Goal: Use online tool/utility: Utilize a website feature to perform a specific function

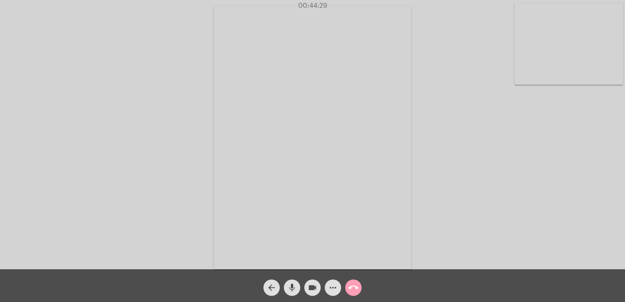
click at [354, 286] on mat-icon "call_end" at bounding box center [354, 288] width 10 height 10
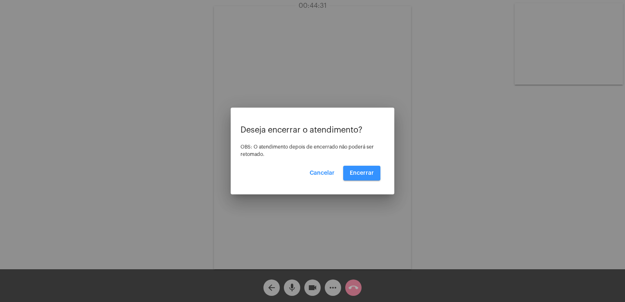
click at [357, 170] on span "Encerrar" at bounding box center [362, 173] width 24 height 6
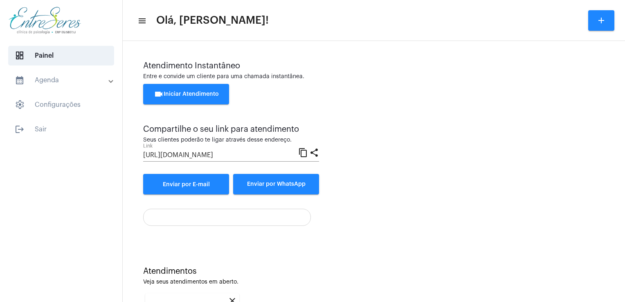
scroll to position [109, 0]
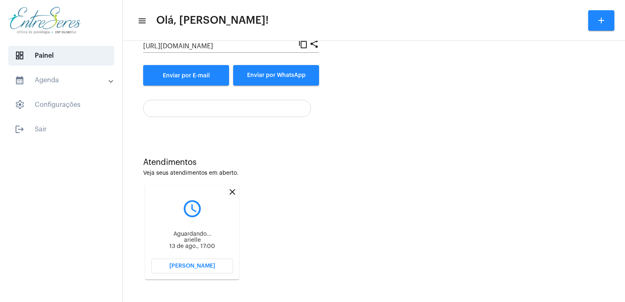
click at [173, 266] on span "[PERSON_NAME]" at bounding box center [192, 266] width 46 height 6
